Goal: Task Accomplishment & Management: Use online tool/utility

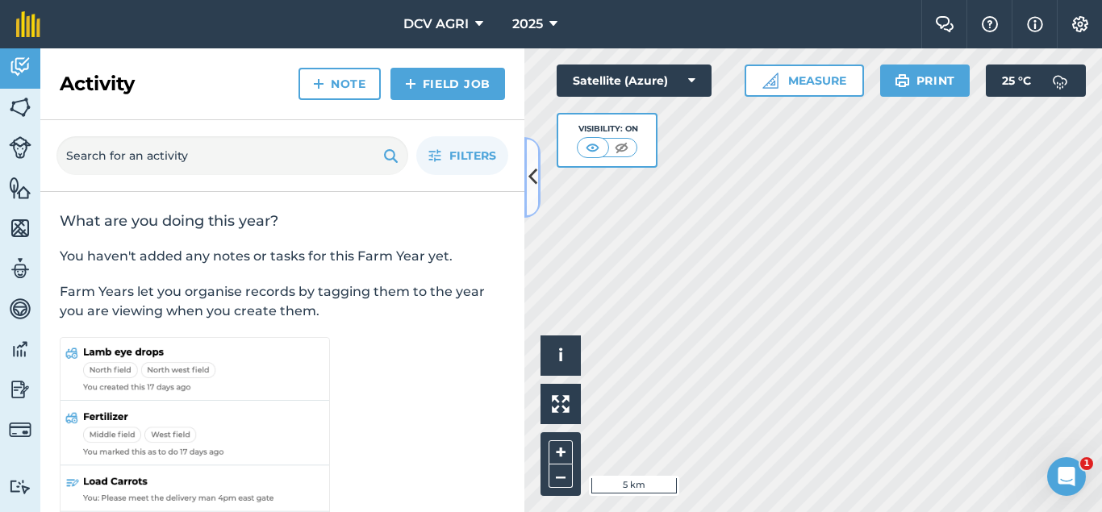
click at [534, 191] on icon at bounding box center [533, 177] width 9 height 28
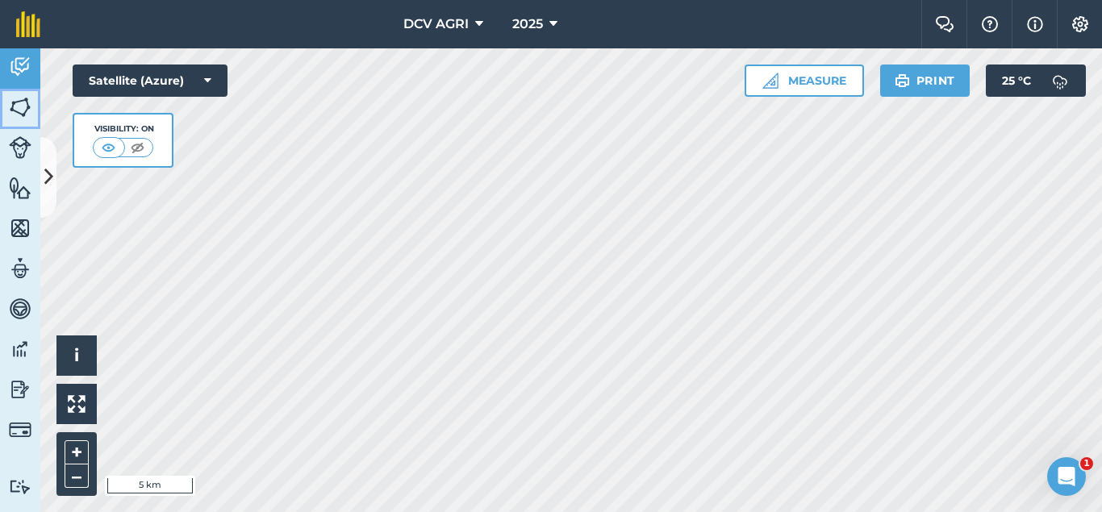
click at [22, 107] on img at bounding box center [20, 107] width 23 height 24
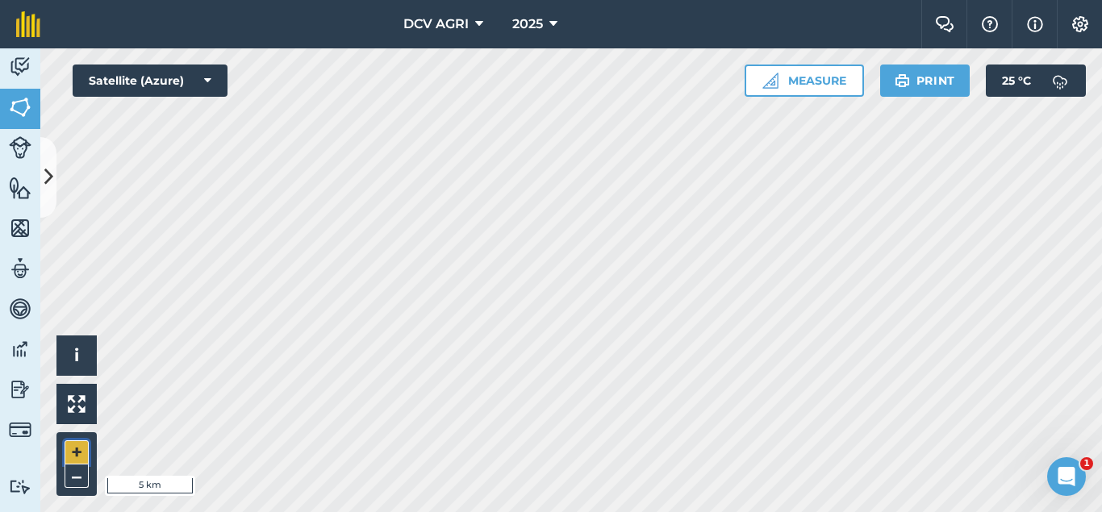
click at [82, 445] on button "+" at bounding box center [77, 453] width 24 height 24
click at [74, 452] on button "+" at bounding box center [77, 453] width 24 height 24
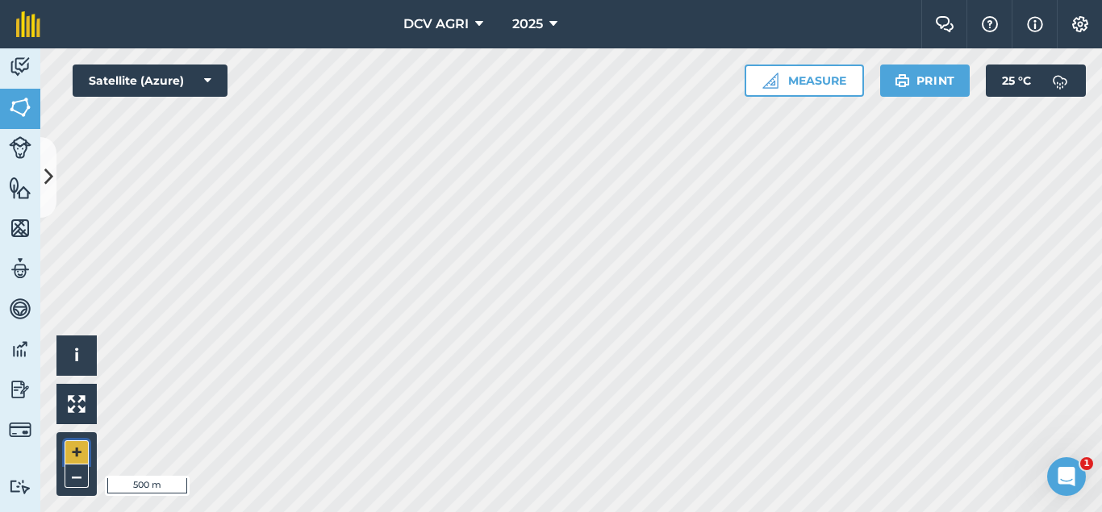
click at [74, 452] on button "+" at bounding box center [77, 453] width 24 height 24
click at [80, 469] on button "–" at bounding box center [77, 476] width 24 height 23
click at [623, 10] on div "DCV AGRI 2025 Farm Chat Help Info Settings DCV AGRI - 2025 Reproduced with the …" at bounding box center [551, 256] width 1102 height 512
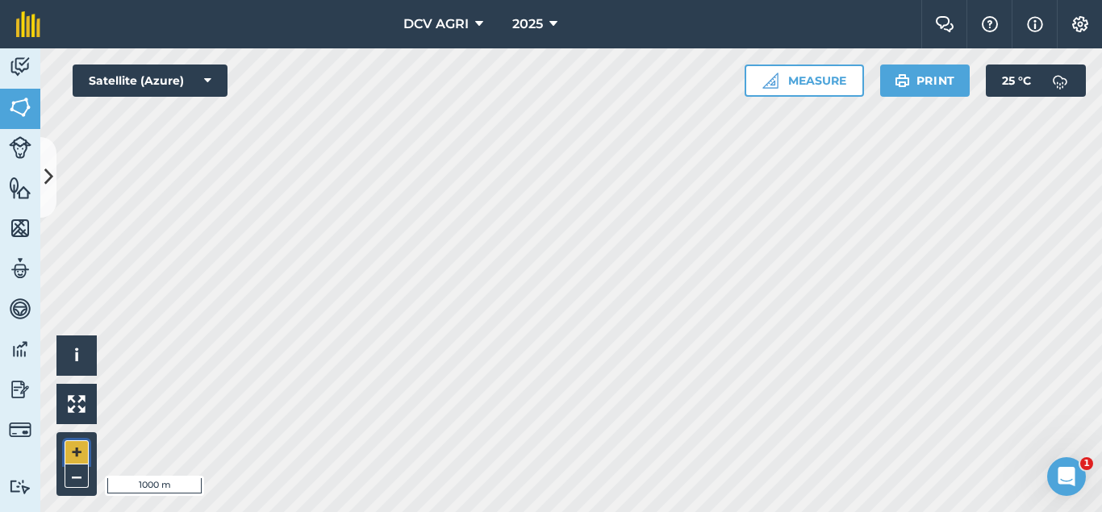
click at [76, 459] on button "+" at bounding box center [77, 453] width 24 height 24
click at [77, 451] on button "+" at bounding box center [77, 453] width 24 height 24
click at [81, 475] on button "–" at bounding box center [77, 476] width 24 height 23
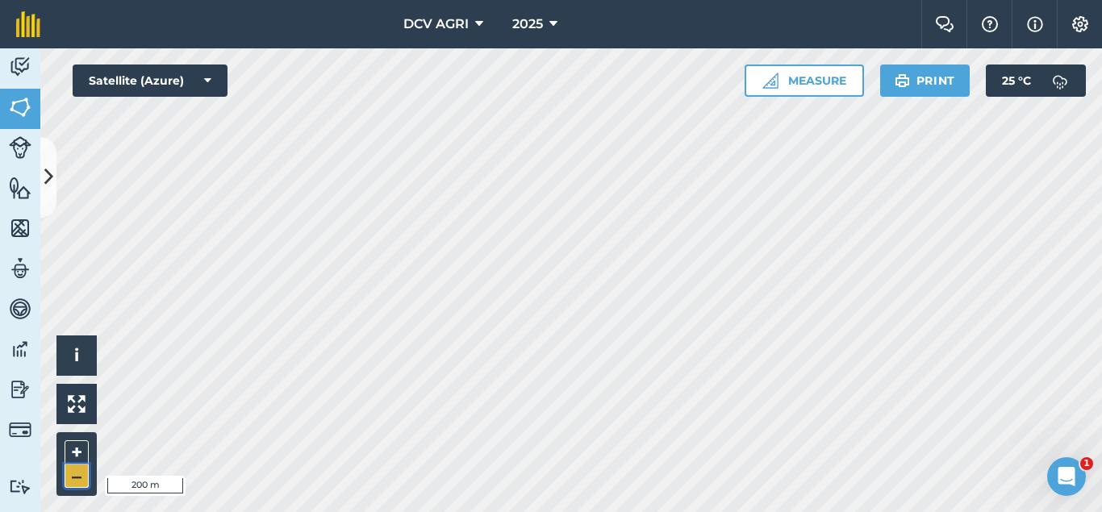
click at [81, 475] on button "–" at bounding box center [77, 476] width 24 height 23
click at [73, 443] on button "+" at bounding box center [77, 453] width 24 height 24
click at [70, 456] on button "+" at bounding box center [77, 453] width 24 height 24
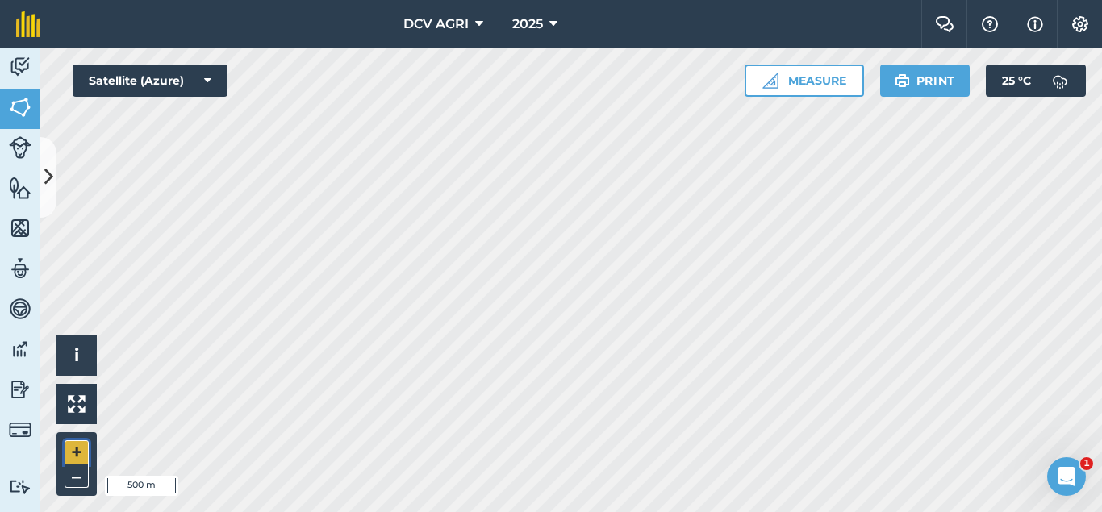
click at [70, 456] on button "+" at bounding box center [77, 453] width 24 height 24
click at [86, 452] on button "+" at bounding box center [77, 453] width 24 height 24
click at [83, 481] on button "–" at bounding box center [77, 476] width 24 height 23
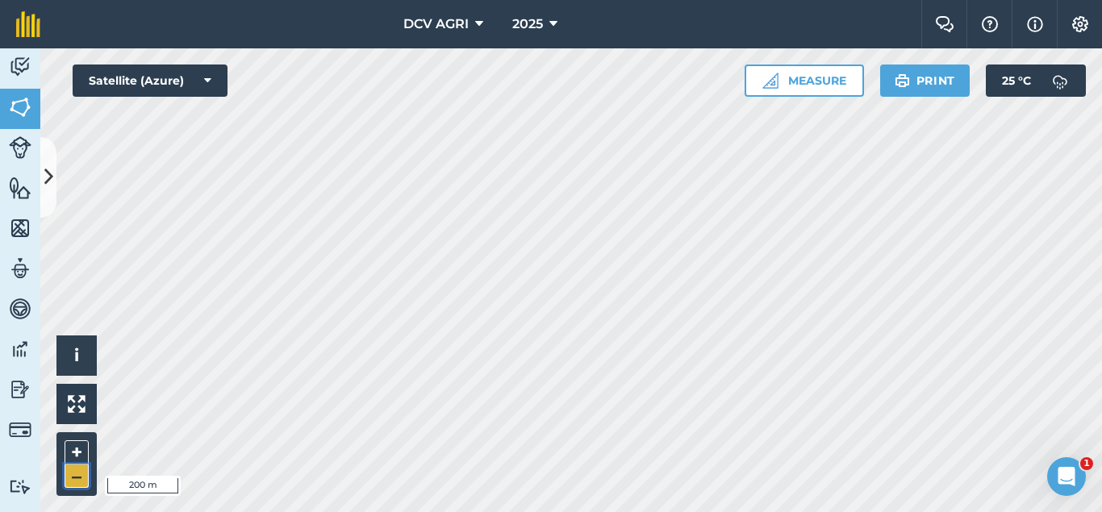
click at [83, 481] on button "–" at bounding box center [77, 476] width 24 height 23
drag, startPoint x: 62, startPoint y: 458, endPoint x: 73, endPoint y: 458, distance: 10.5
click at [73, 458] on div "+ –" at bounding box center [76, 464] width 40 height 64
click at [73, 458] on button "+" at bounding box center [77, 453] width 24 height 24
